Goal: Find specific page/section: Find specific page/section

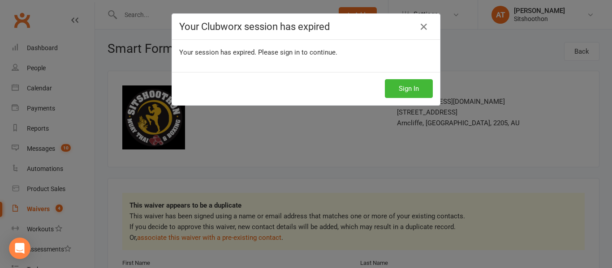
scroll to position [142, 0]
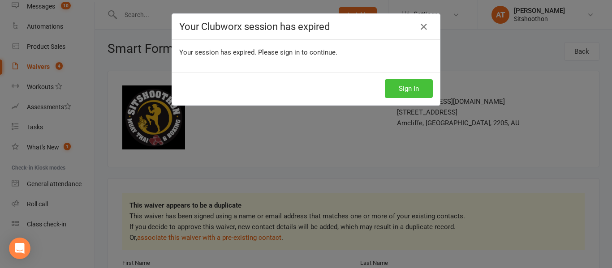
click at [399, 92] on button "Sign In" at bounding box center [409, 88] width 48 height 19
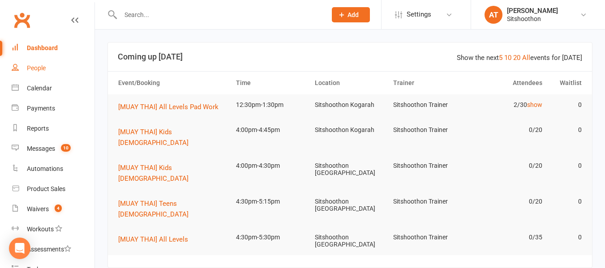
click at [40, 70] on div "People" at bounding box center [36, 68] width 19 height 7
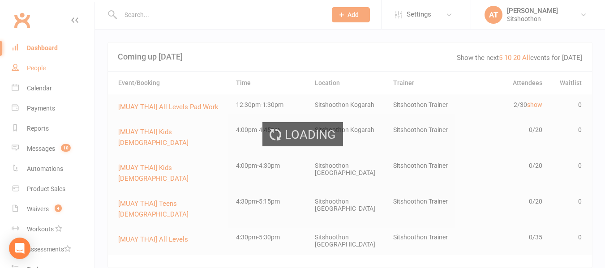
select select "100"
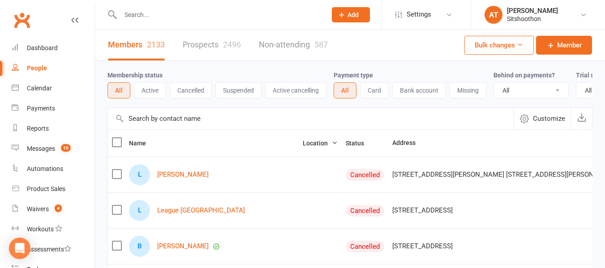
click at [332, 146] on icon "button" at bounding box center [335, 143] width 6 height 6
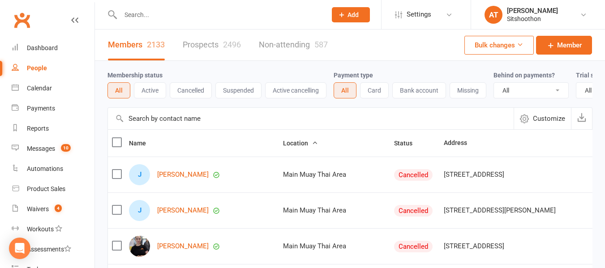
click at [312, 146] on icon "button" at bounding box center [315, 143] width 6 height 6
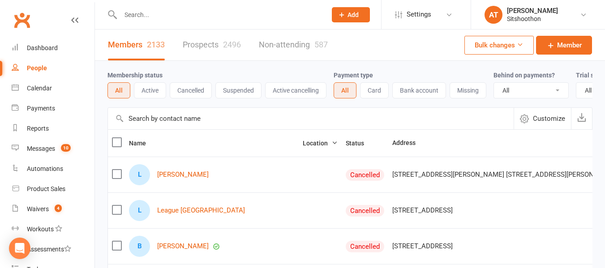
click at [303, 147] on span "Location" at bounding box center [320, 143] width 35 height 7
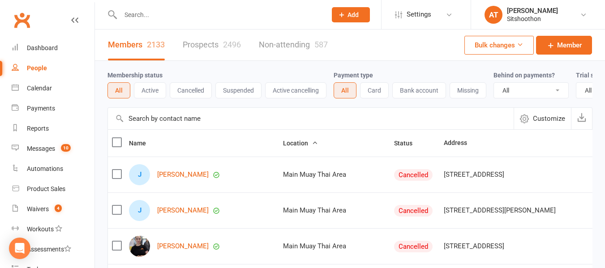
click at [151, 89] on button "Active" at bounding box center [150, 90] width 32 height 16
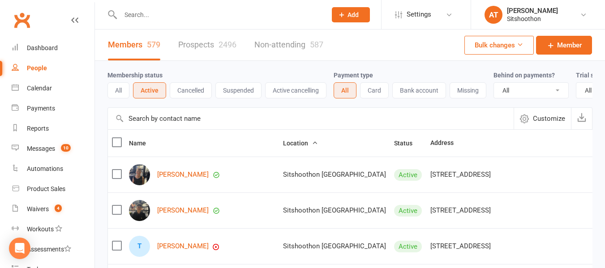
click at [531, 124] on button "Customize" at bounding box center [542, 119] width 57 height 22
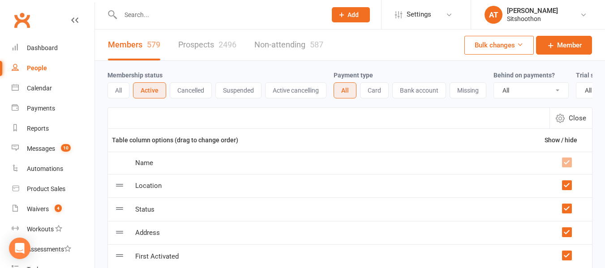
click at [572, 123] on span "Close" at bounding box center [577, 118] width 17 height 11
select select "100"
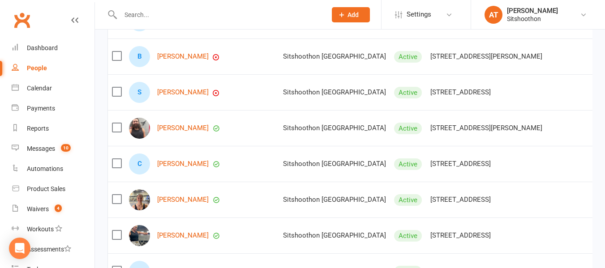
scroll to position [3566, 0]
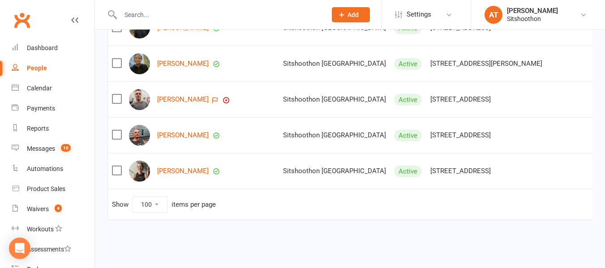
click at [156, 198] on select "10 25 50 100" at bounding box center [150, 204] width 35 height 15
click at [133, 197] on select "10 25 50 100" at bounding box center [150, 204] width 35 height 15
click at [195, 201] on div "items per page" at bounding box center [194, 205] width 44 height 8
drag, startPoint x: 194, startPoint y: 196, endPoint x: 190, endPoint y: 198, distance: 4.8
click at [190, 201] on div "items per page" at bounding box center [194, 205] width 44 height 8
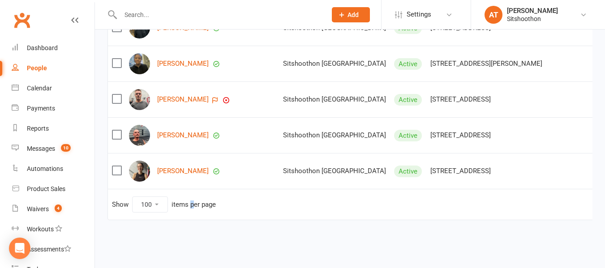
click at [190, 201] on div "items per page" at bounding box center [194, 205] width 44 height 8
click at [210, 201] on div "items per page" at bounding box center [194, 205] width 44 height 8
click at [138, 13] on input "text" at bounding box center [219, 15] width 203 height 13
type input "d"
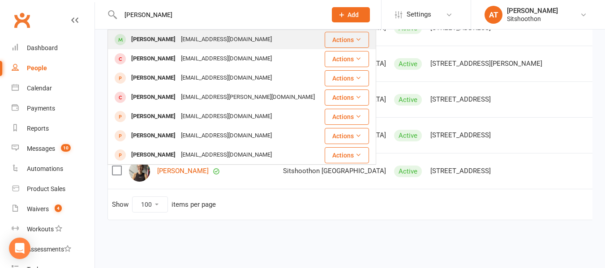
type input "[PERSON_NAME]"
click at [157, 47] on div "[PERSON_NAME] [EMAIL_ADDRESS][DOMAIN_NAME]" at bounding box center [215, 39] width 215 height 18
